Goal: Task Accomplishment & Management: Manage account settings

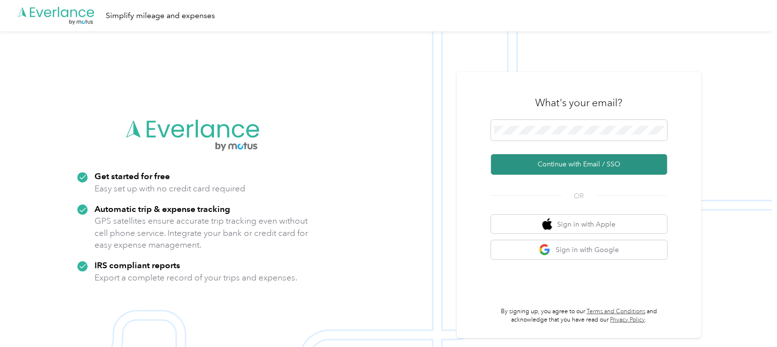
click at [587, 163] on button "Continue with Email / SSO" at bounding box center [579, 164] width 176 height 21
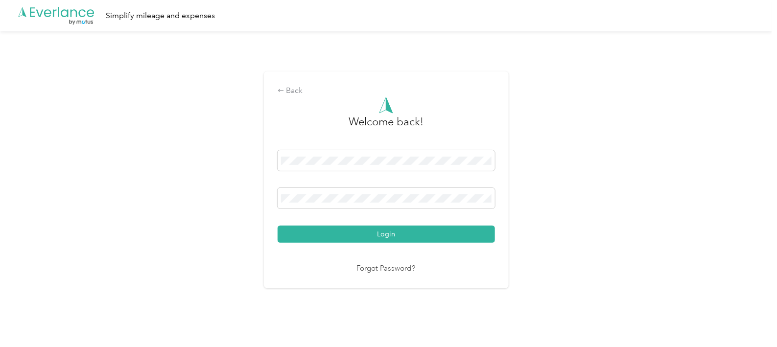
click at [395, 233] on button "Login" at bounding box center [386, 234] width 217 height 17
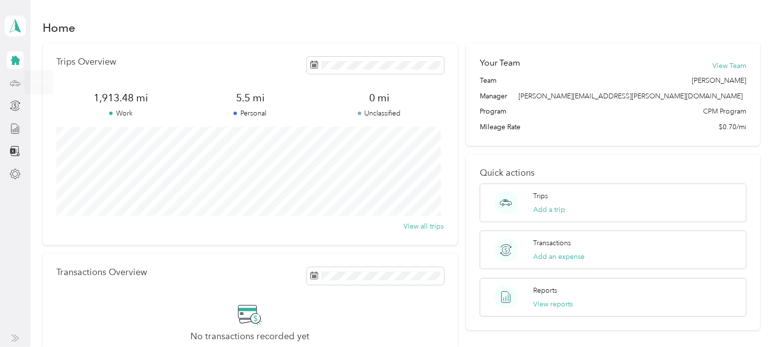
click at [15, 84] on icon at bounding box center [15, 83] width 11 height 11
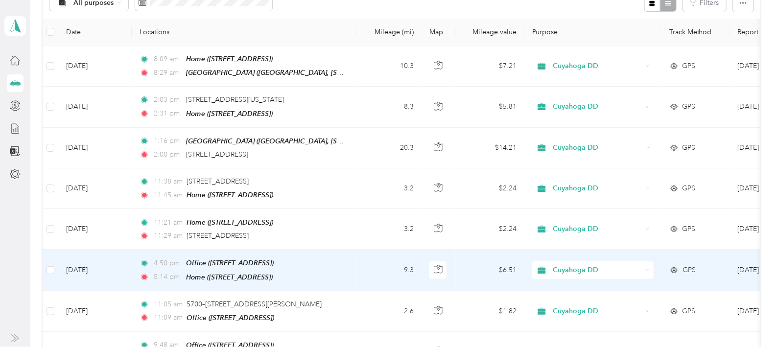
scroll to position [61, 0]
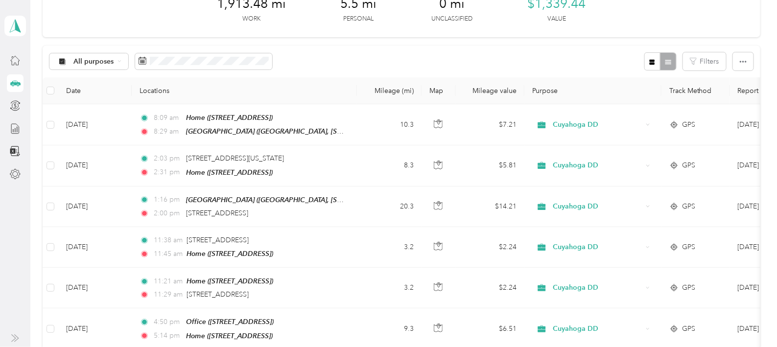
click at [312, 17] on div "1,913.48 mi Work 5.5 mi Personal 0 mi Unclassified $1,339.44 Value" at bounding box center [402, 9] width 718 height 55
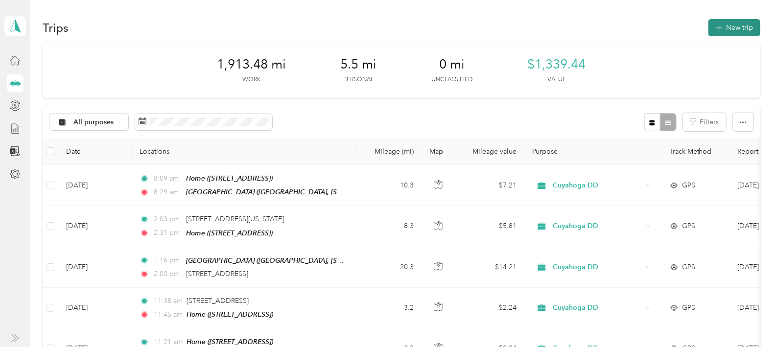
click at [732, 24] on button "New trip" at bounding box center [734, 27] width 52 height 17
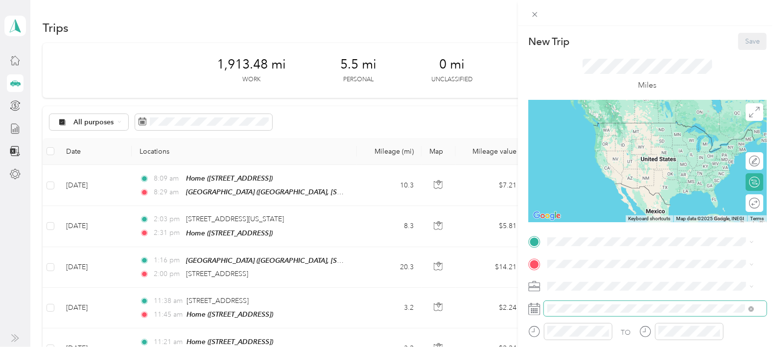
click at [573, 313] on span at bounding box center [655, 309] width 223 height 16
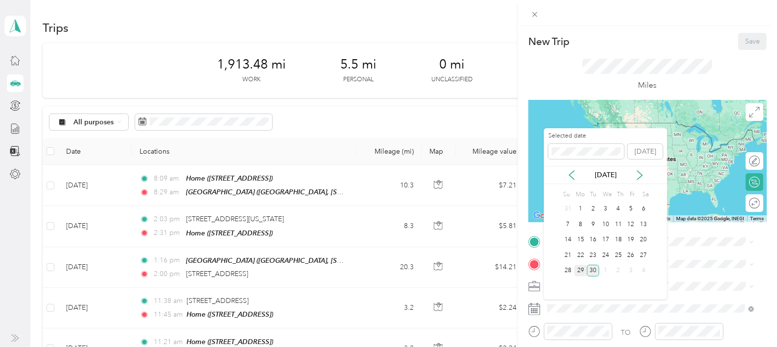
click at [581, 270] on div "29" at bounding box center [580, 271] width 13 height 12
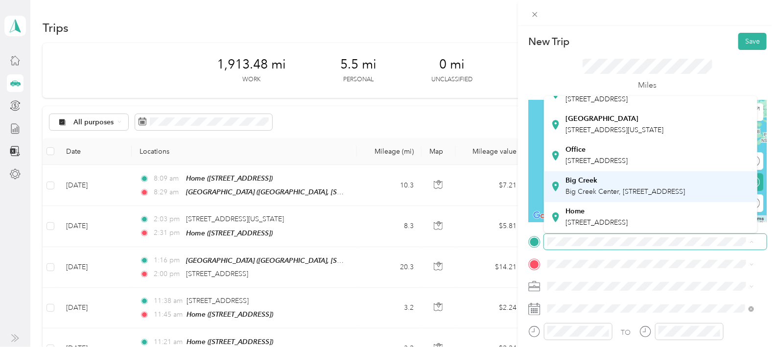
scroll to position [130, 0]
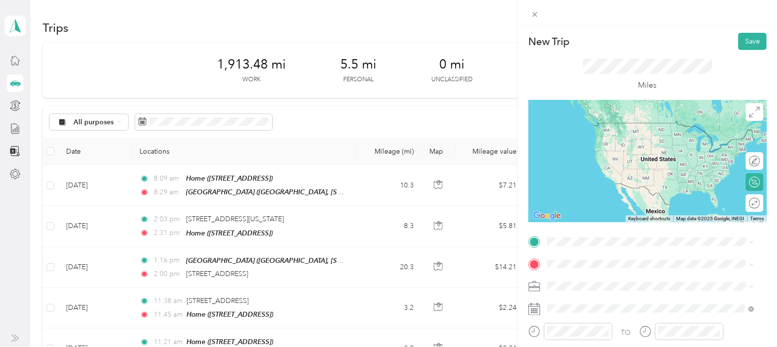
click at [603, 218] on span "[STREET_ADDRESS]" at bounding box center [597, 222] width 62 height 8
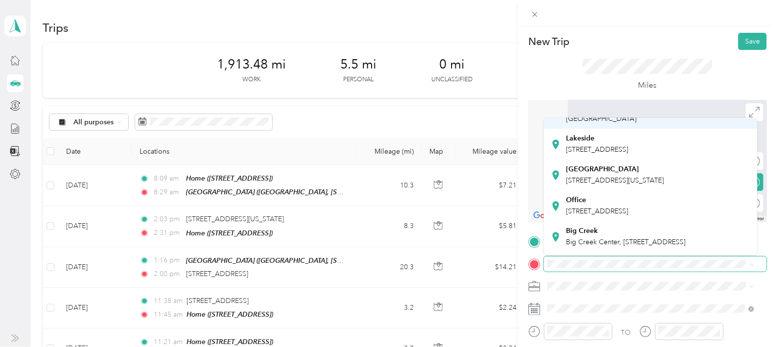
scroll to position [122, 0]
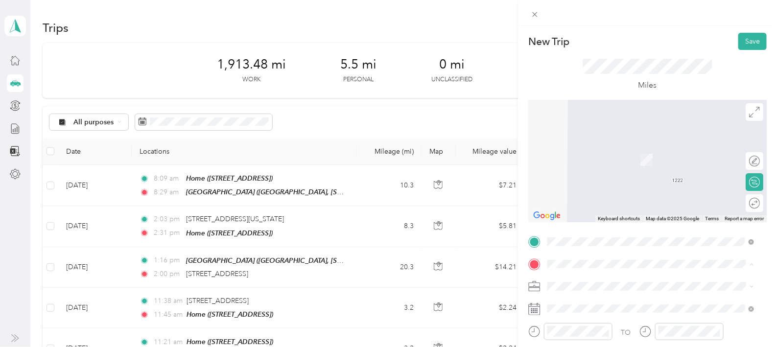
click at [601, 199] on div "[GEOGRAPHIC_DATA][STREET_ADDRESS][GEOGRAPHIC_DATA]" at bounding box center [625, 209] width 119 height 21
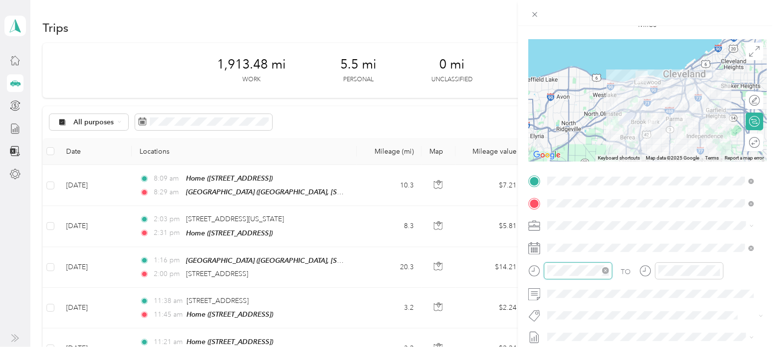
scroll to position [58, 0]
click at [546, 267] on div at bounding box center [578, 270] width 69 height 17
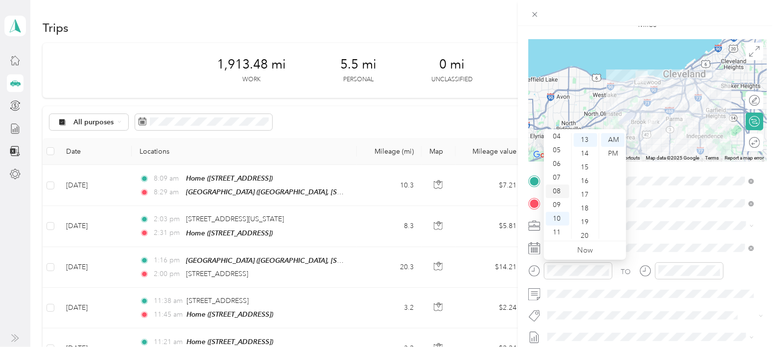
click at [558, 190] on div "08" at bounding box center [557, 192] width 23 height 14
click at [585, 207] on div "45" at bounding box center [585, 212] width 23 height 14
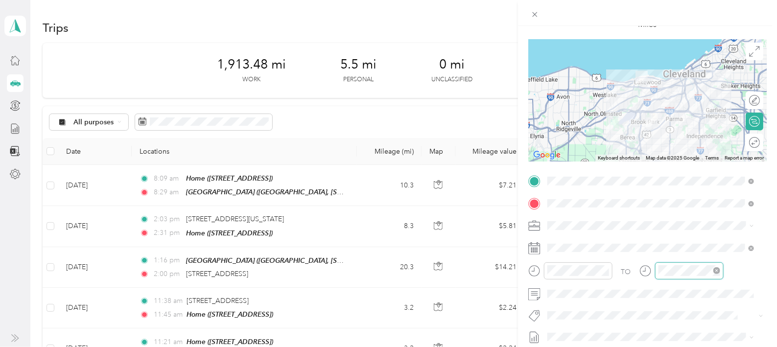
scroll to position [178, 0]
drag, startPoint x: 667, startPoint y: 204, endPoint x: 672, endPoint y: 192, distance: 13.4
click at [667, 202] on div "09" at bounding box center [668, 205] width 23 height 14
click at [699, 167] on div "15" at bounding box center [696, 168] width 23 height 14
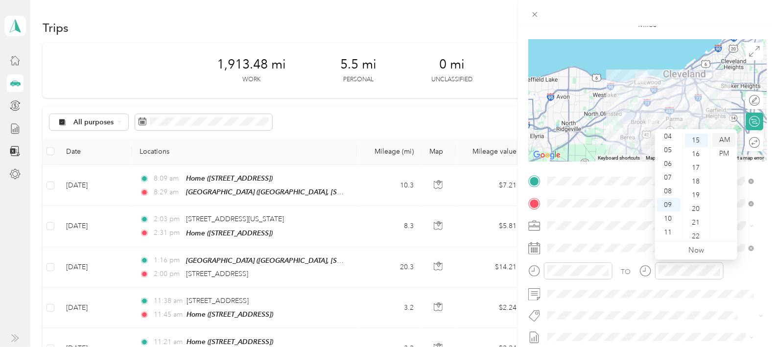
click at [725, 138] on div "AM" at bounding box center [723, 140] width 23 height 14
click at [698, 137] on div "10" at bounding box center [696, 140] width 23 height 14
click at [729, 141] on div "AM" at bounding box center [723, 140] width 23 height 14
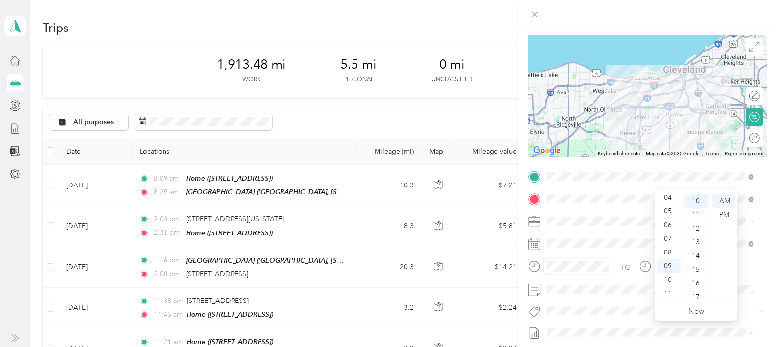
scroll to position [0, 0]
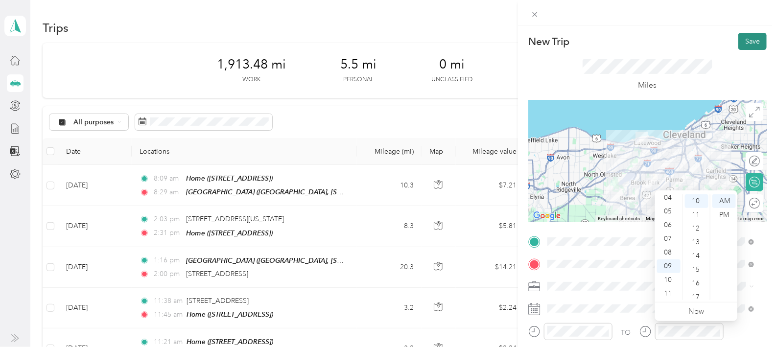
click at [747, 39] on button "Save" at bounding box center [752, 41] width 28 height 17
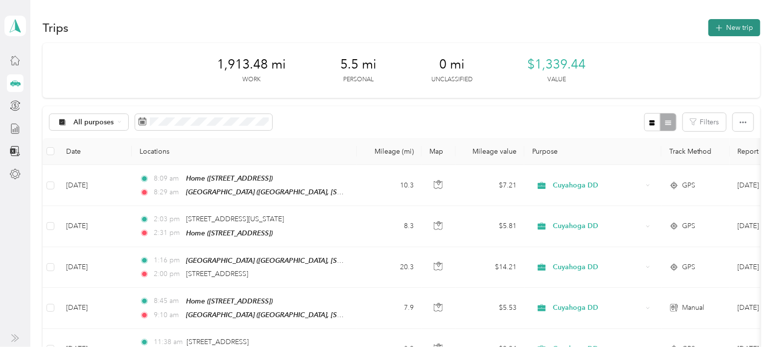
click at [735, 23] on button "New trip" at bounding box center [734, 27] width 52 height 17
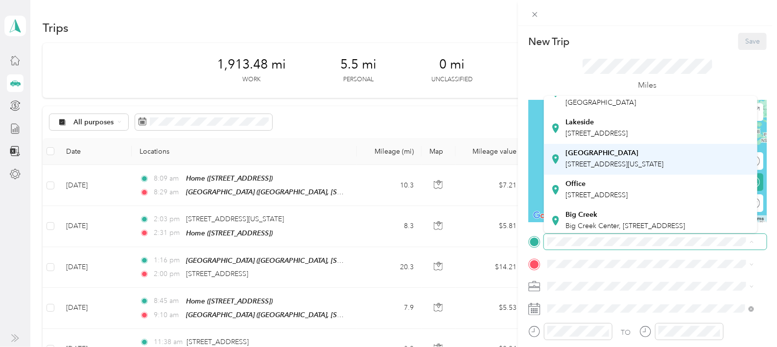
scroll to position [122, 0]
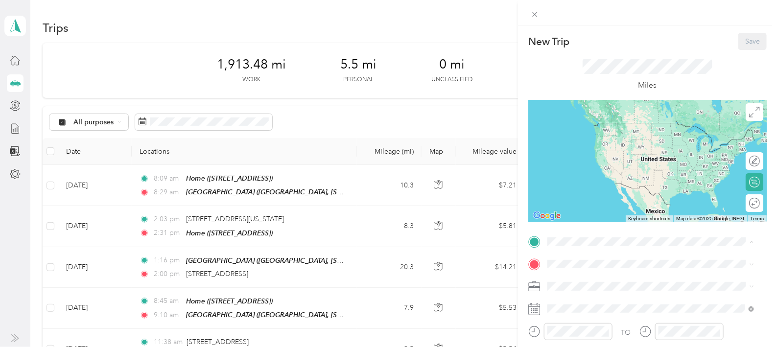
click at [605, 188] on span "Big Creek Center, [STREET_ADDRESS]" at bounding box center [625, 192] width 119 height 8
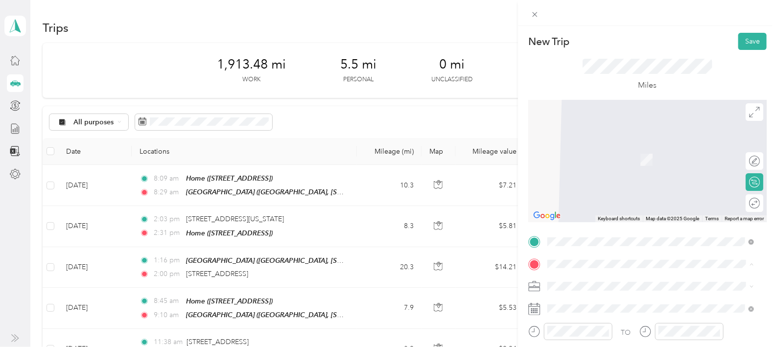
click at [610, 200] on div "Lakeside [STREET_ADDRESS]" at bounding box center [597, 195] width 62 height 21
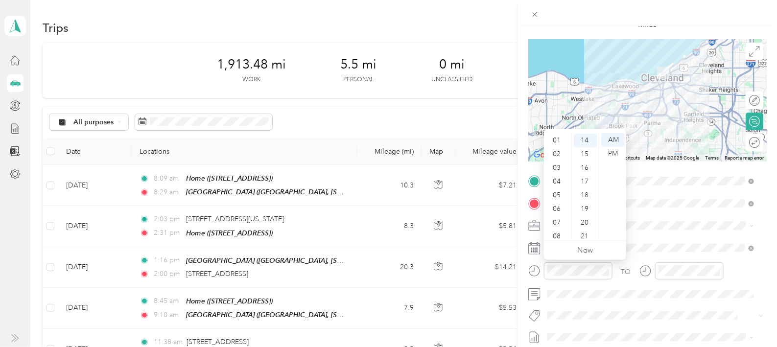
scroll to position [7, 0]
click at [558, 146] on div "01" at bounding box center [557, 147] width 23 height 14
drag, startPoint x: 587, startPoint y: 144, endPoint x: 610, endPoint y: 153, distance: 23.7
click at [587, 144] on div "15" at bounding box center [585, 145] width 23 height 14
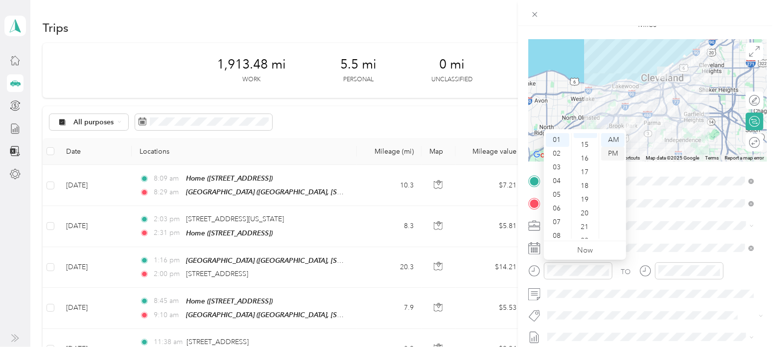
scroll to position [205, 0]
click at [616, 156] on div "PM" at bounding box center [612, 154] width 23 height 14
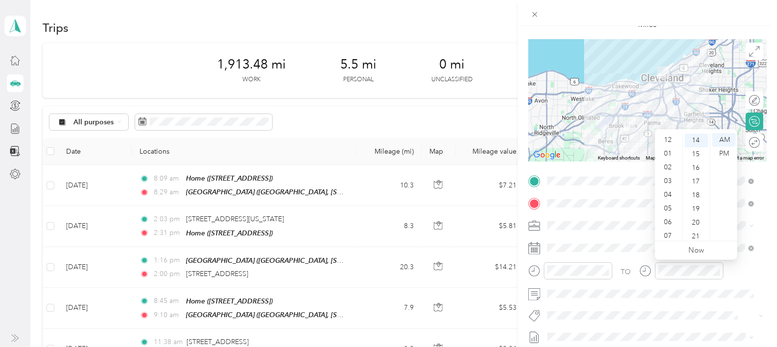
scroll to position [0, 0]
click at [665, 152] on div "01" at bounding box center [668, 154] width 23 height 14
click at [694, 141] on div "30" at bounding box center [696, 141] width 23 height 14
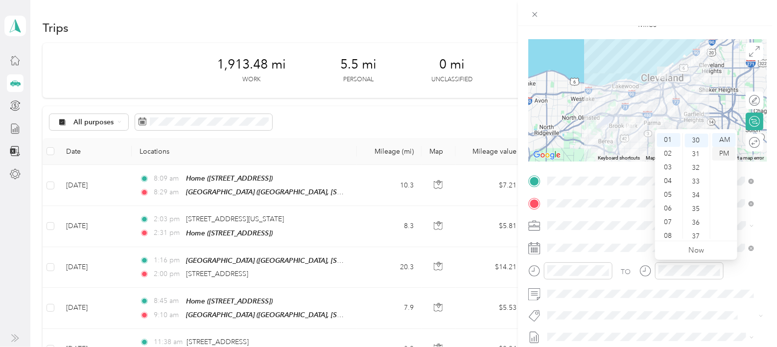
click at [726, 151] on div "PM" at bounding box center [723, 154] width 23 height 14
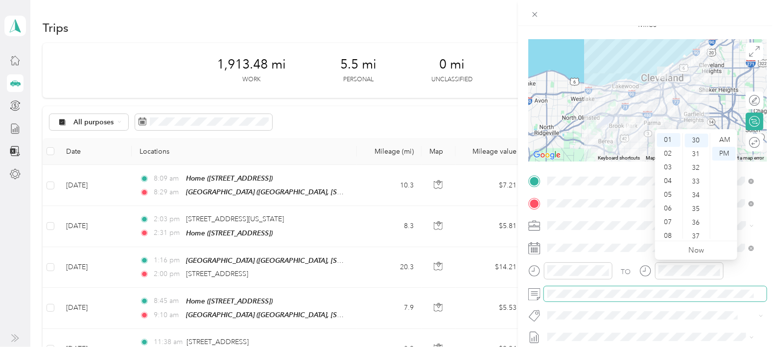
drag, startPoint x: 689, startPoint y: 306, endPoint x: 692, endPoint y: 300, distance: 7.7
click at [690, 306] on div "TO Add photo" at bounding box center [647, 291] width 238 height 236
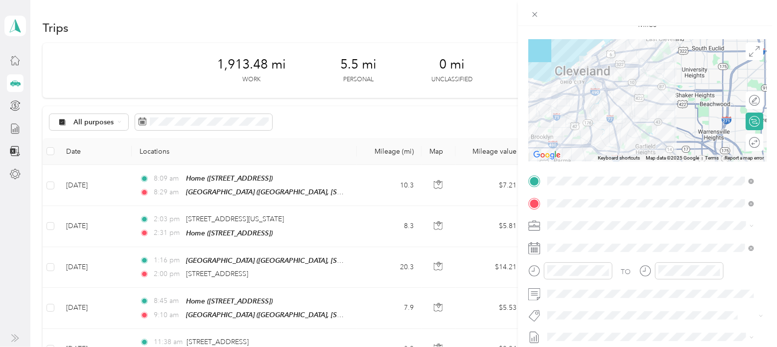
scroll to position [0, 0]
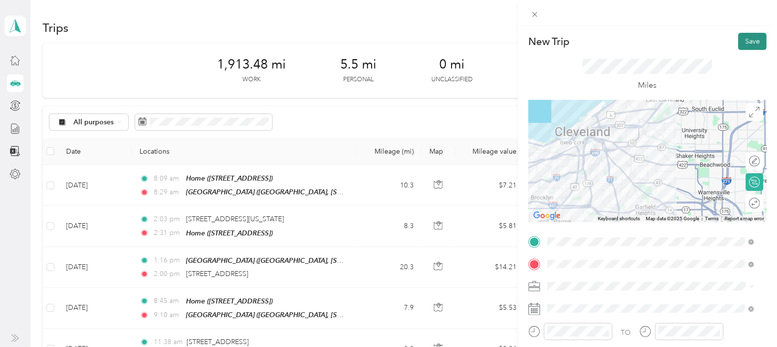
click at [742, 37] on button "Save" at bounding box center [752, 41] width 28 height 17
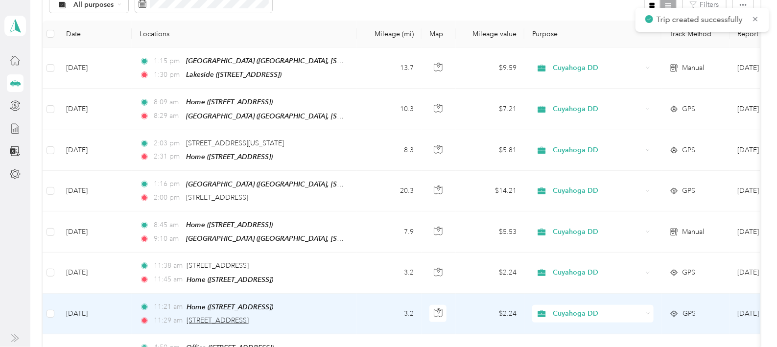
scroll to position [122, 0]
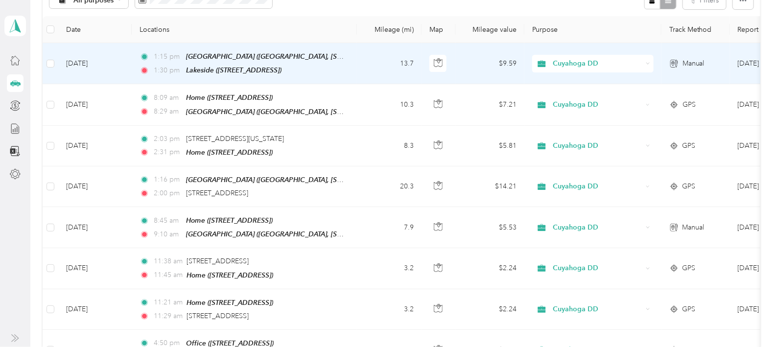
click at [251, 60] on div "1:15 pm [GEOGRAPHIC_DATA] ([GEOGRAPHIC_DATA], [STREET_ADDRESS] , [GEOGRAPHIC_DA…" at bounding box center [243, 63] width 206 height 25
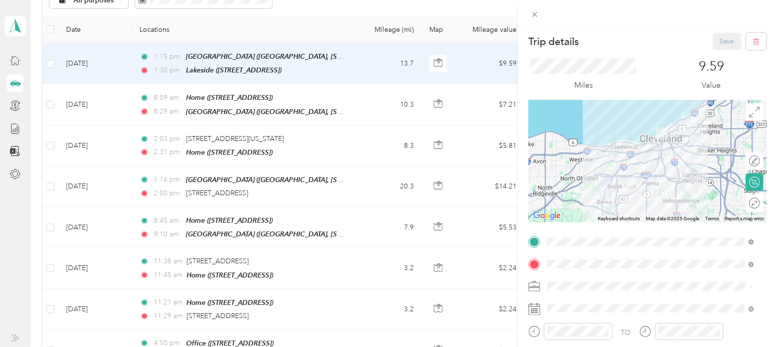
scroll to position [61, 0]
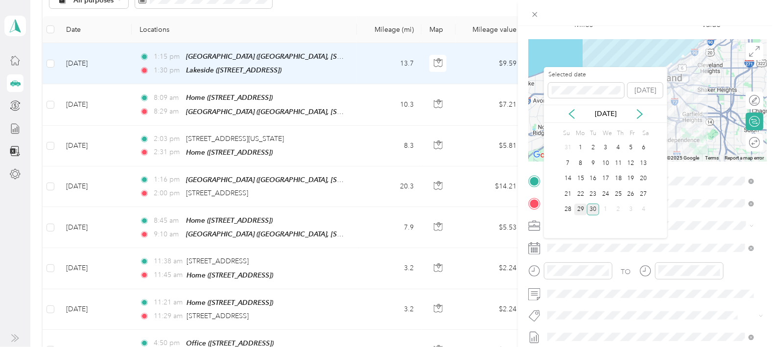
click at [580, 209] on div "29" at bounding box center [580, 210] width 13 height 12
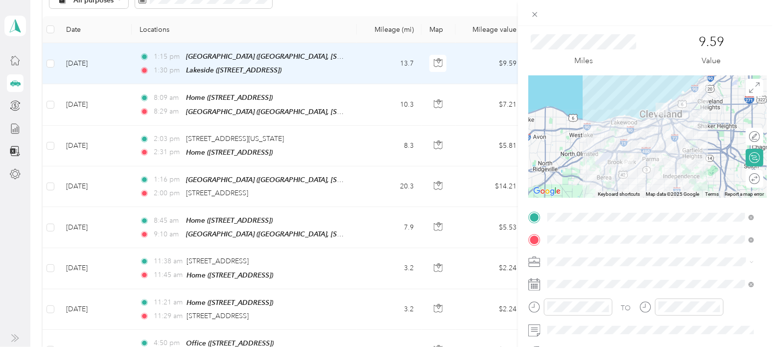
scroll to position [0, 0]
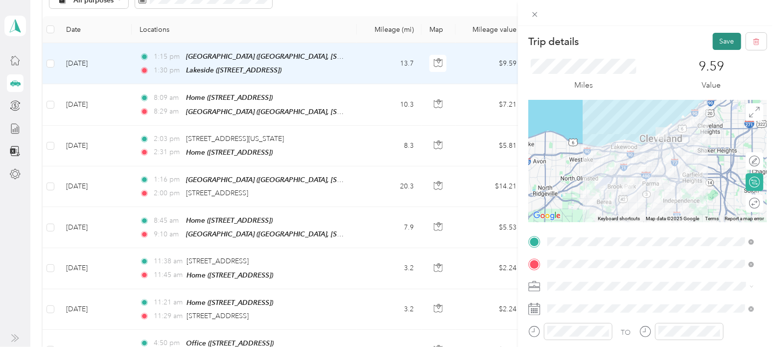
click at [720, 40] on button "Save" at bounding box center [727, 41] width 28 height 17
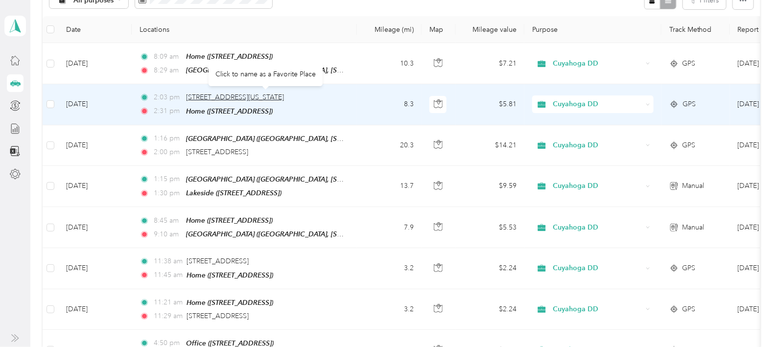
click at [247, 93] on span "[STREET_ADDRESS][US_STATE]" at bounding box center [235, 97] width 98 height 8
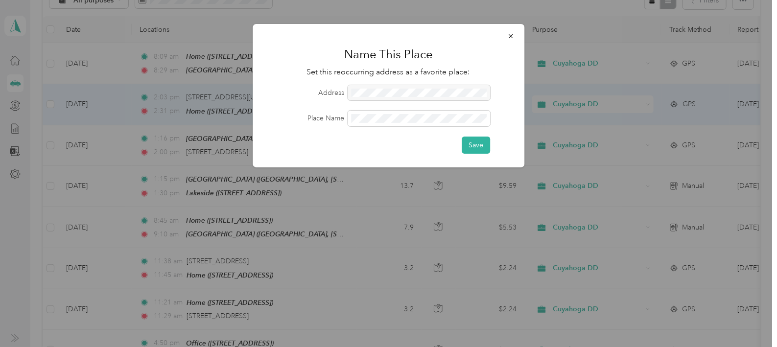
drag, startPoint x: 478, startPoint y: 91, endPoint x: 438, endPoint y: 144, distance: 66.4
click at [438, 145] on div "Save" at bounding box center [388, 145] width 244 height 17
click at [512, 34] on icon "button" at bounding box center [510, 36] width 7 height 7
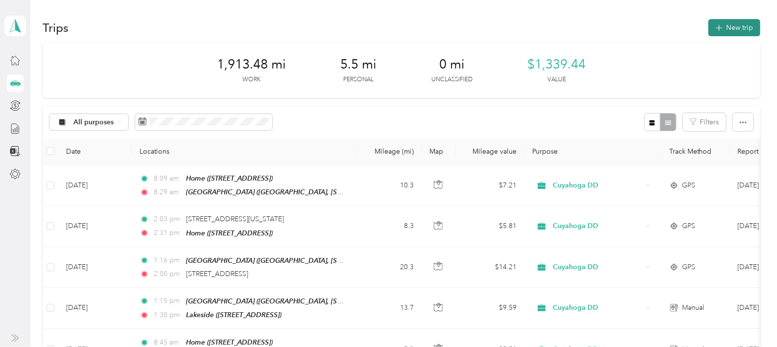
click at [732, 23] on button "New trip" at bounding box center [734, 27] width 52 height 17
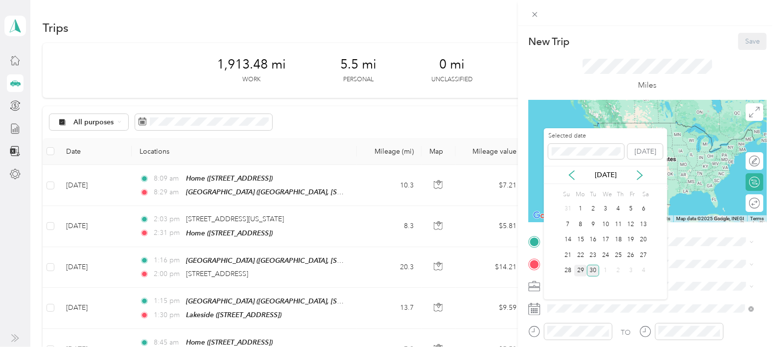
click at [579, 268] on div "29" at bounding box center [580, 271] width 13 height 12
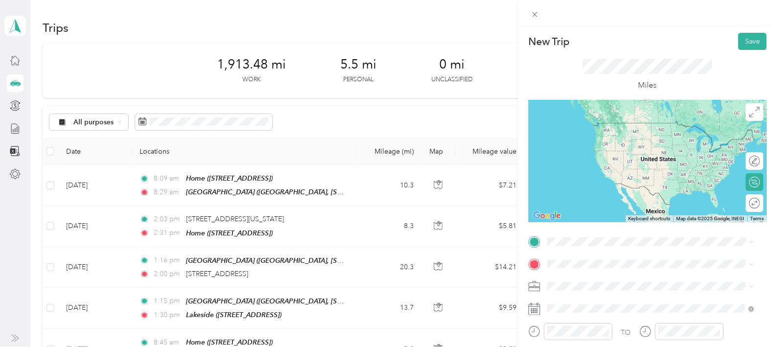
click at [602, 179] on div "Lakeside [STREET_ADDRESS]" at bounding box center [597, 172] width 62 height 21
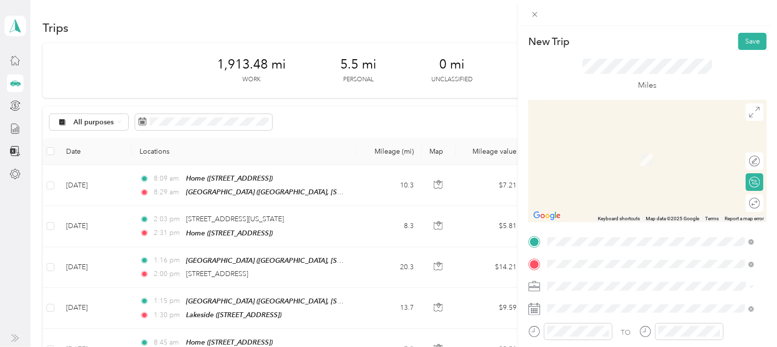
click at [617, 160] on span "[STREET_ADDRESS][US_STATE]" at bounding box center [615, 155] width 98 height 9
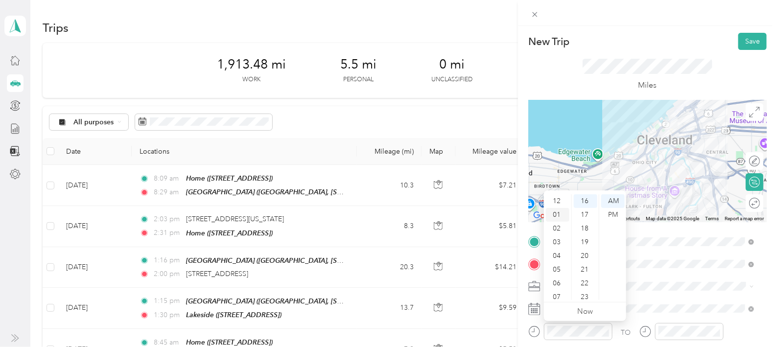
click at [558, 214] on div "01" at bounding box center [557, 215] width 23 height 14
click at [587, 228] on div "30" at bounding box center [585, 230] width 23 height 14
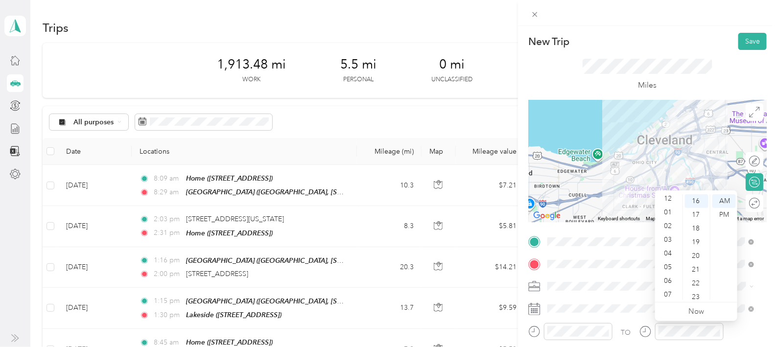
scroll to position [0, 0]
drag, startPoint x: 666, startPoint y: 216, endPoint x: 690, endPoint y: 211, distance: 24.9
click at [666, 216] on div "01" at bounding box center [668, 215] width 23 height 14
drag, startPoint x: 696, startPoint y: 263, endPoint x: 721, endPoint y: 228, distance: 43.9
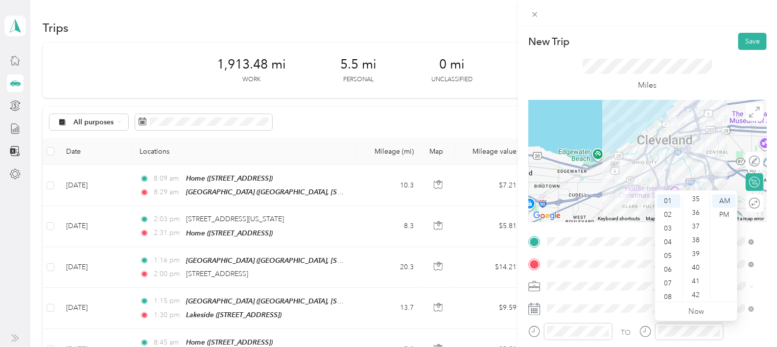
click at [696, 263] on div "40" at bounding box center [696, 268] width 23 height 14
click at [724, 215] on div "PM" at bounding box center [723, 215] width 23 height 14
click at [743, 35] on button "Save" at bounding box center [752, 41] width 28 height 17
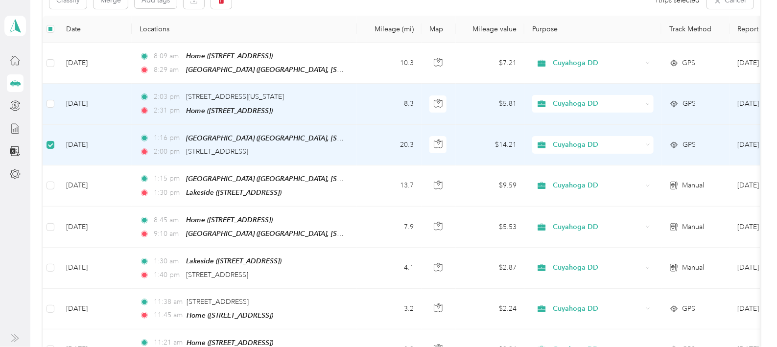
scroll to position [0, 0]
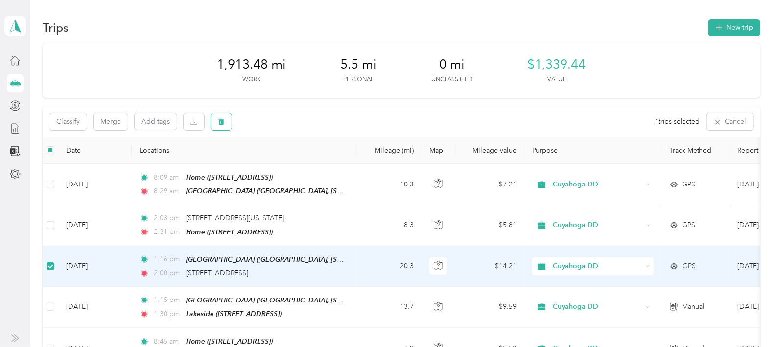
click at [221, 120] on icon "button" at bounding box center [221, 122] width 6 height 6
click at [294, 160] on button "Yes" at bounding box center [293, 163] width 19 height 16
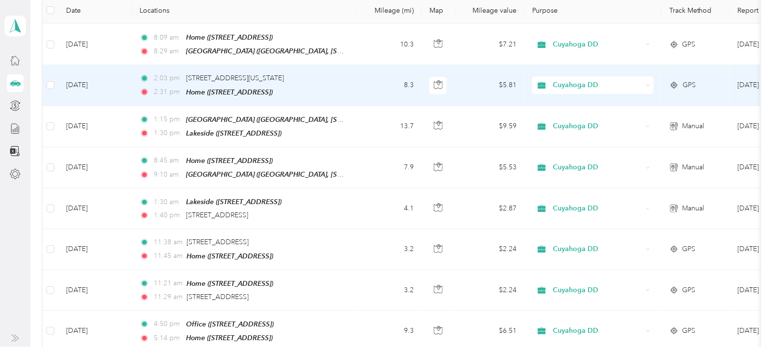
scroll to position [122, 0]
